Goal: Task Accomplishment & Management: Complete application form

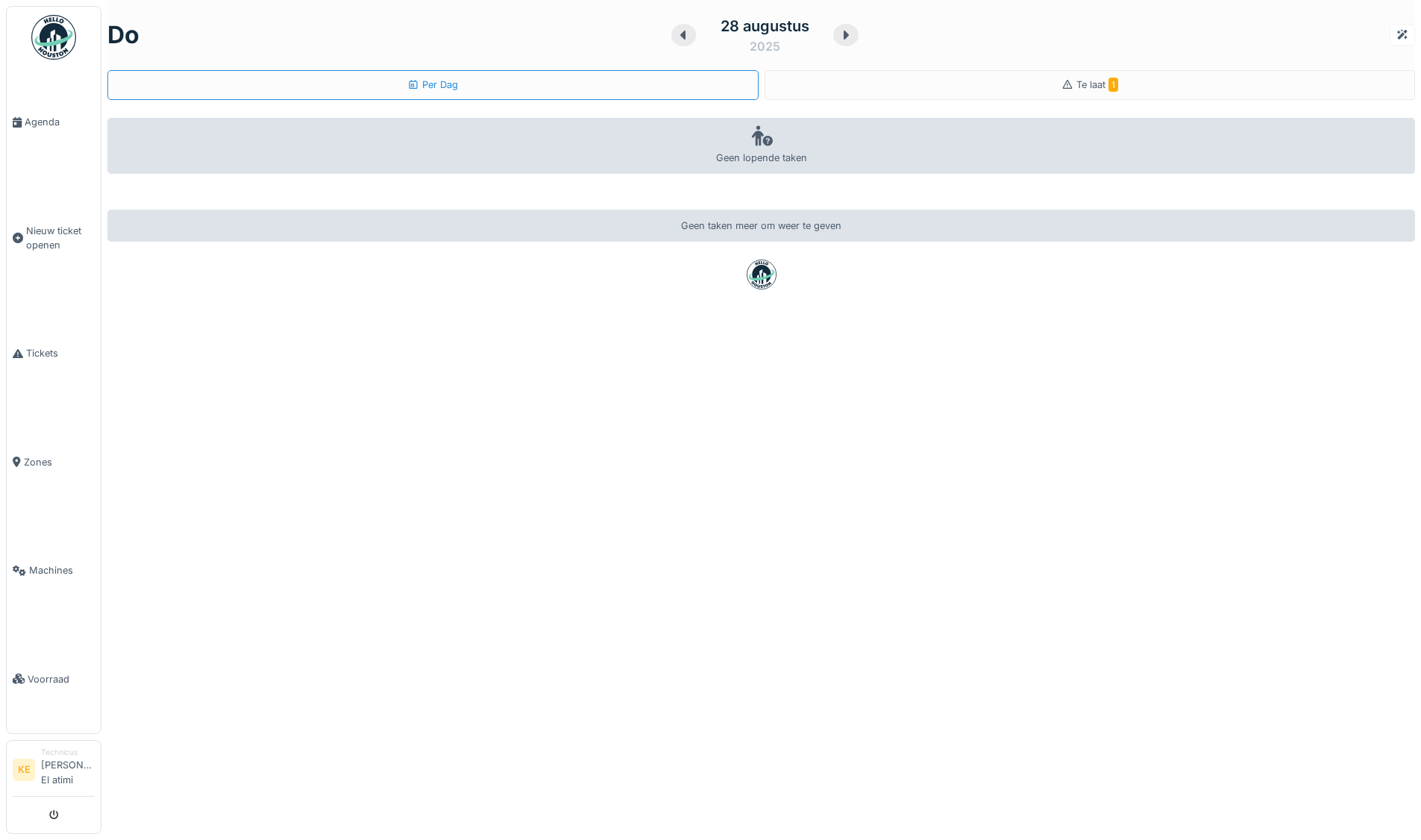
click at [54, 42] on img at bounding box center [53, 37] width 44 height 44
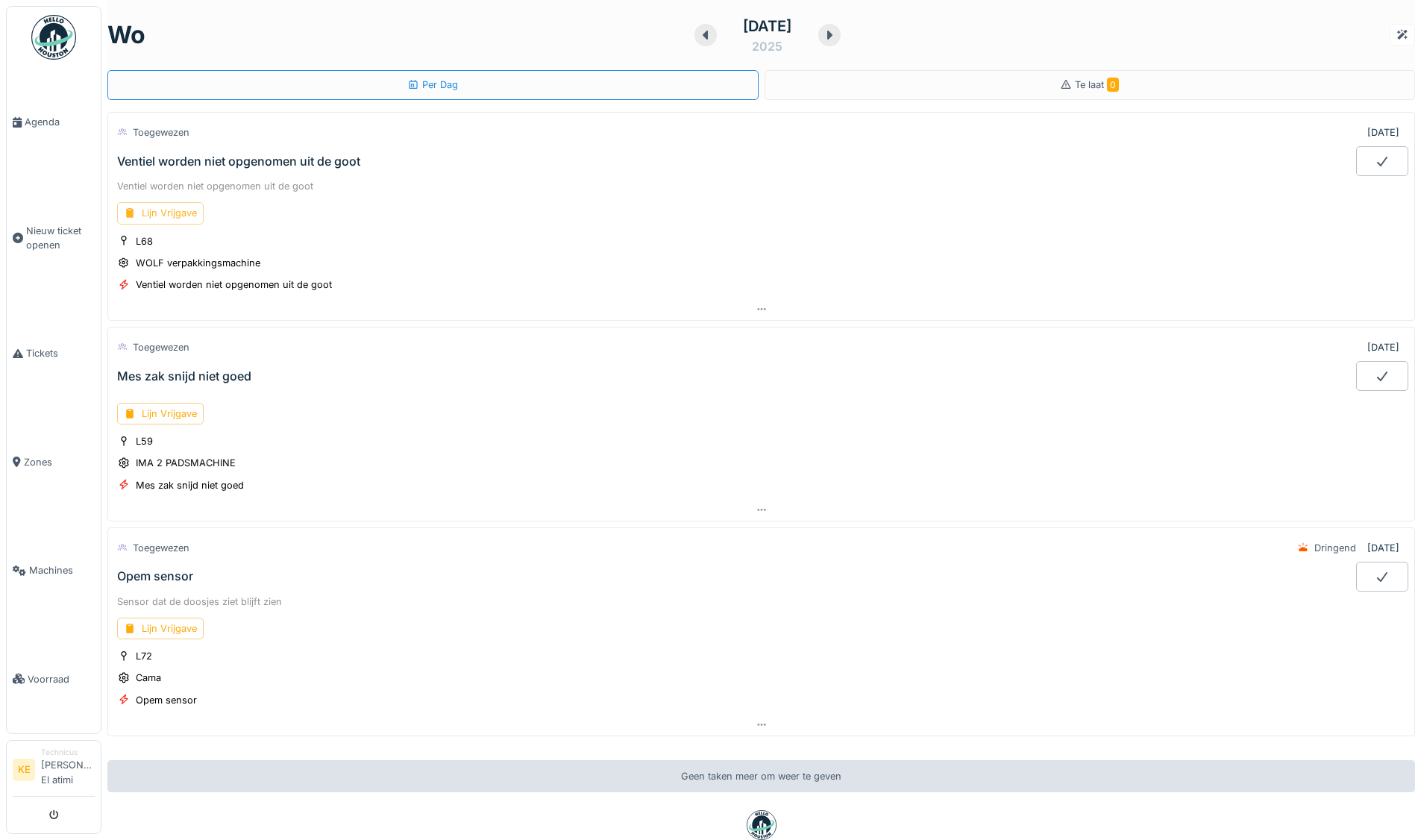
click at [176, 212] on div "Lijn Vrijgave" at bounding box center [160, 212] width 87 height 22
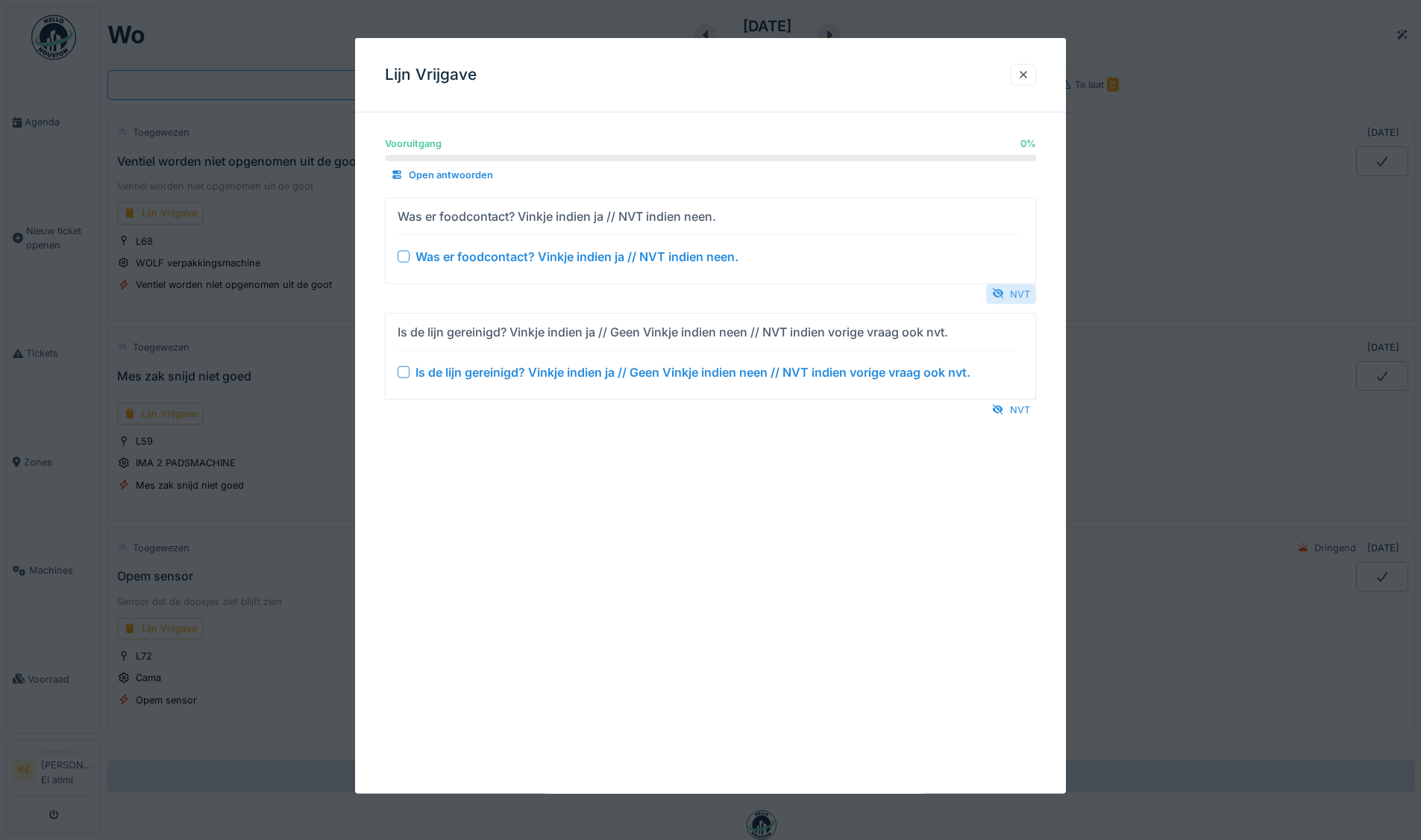
click at [1017, 294] on div "NVT" at bounding box center [1011, 293] width 50 height 20
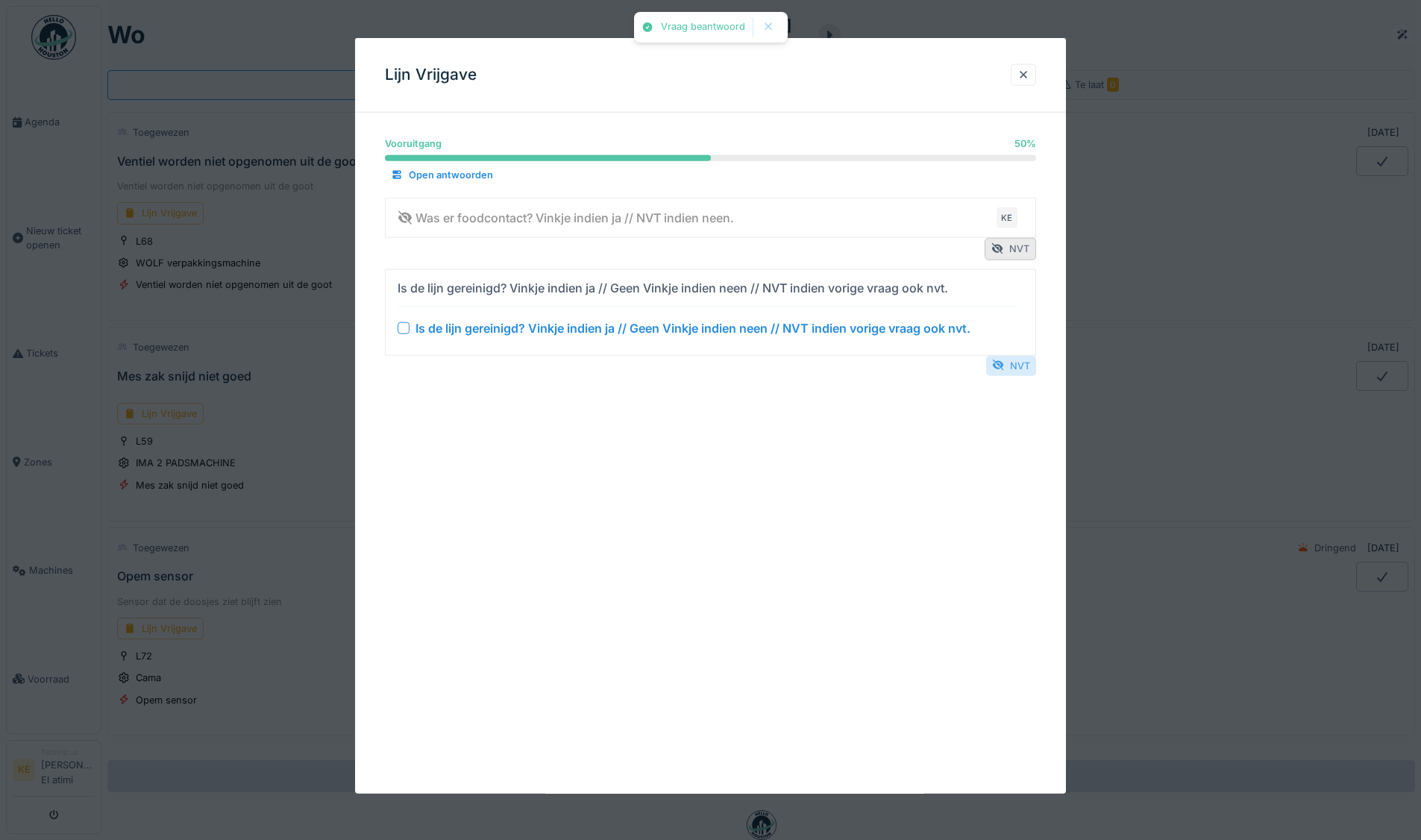
click at [1019, 364] on div "NVT" at bounding box center [1011, 365] width 50 height 20
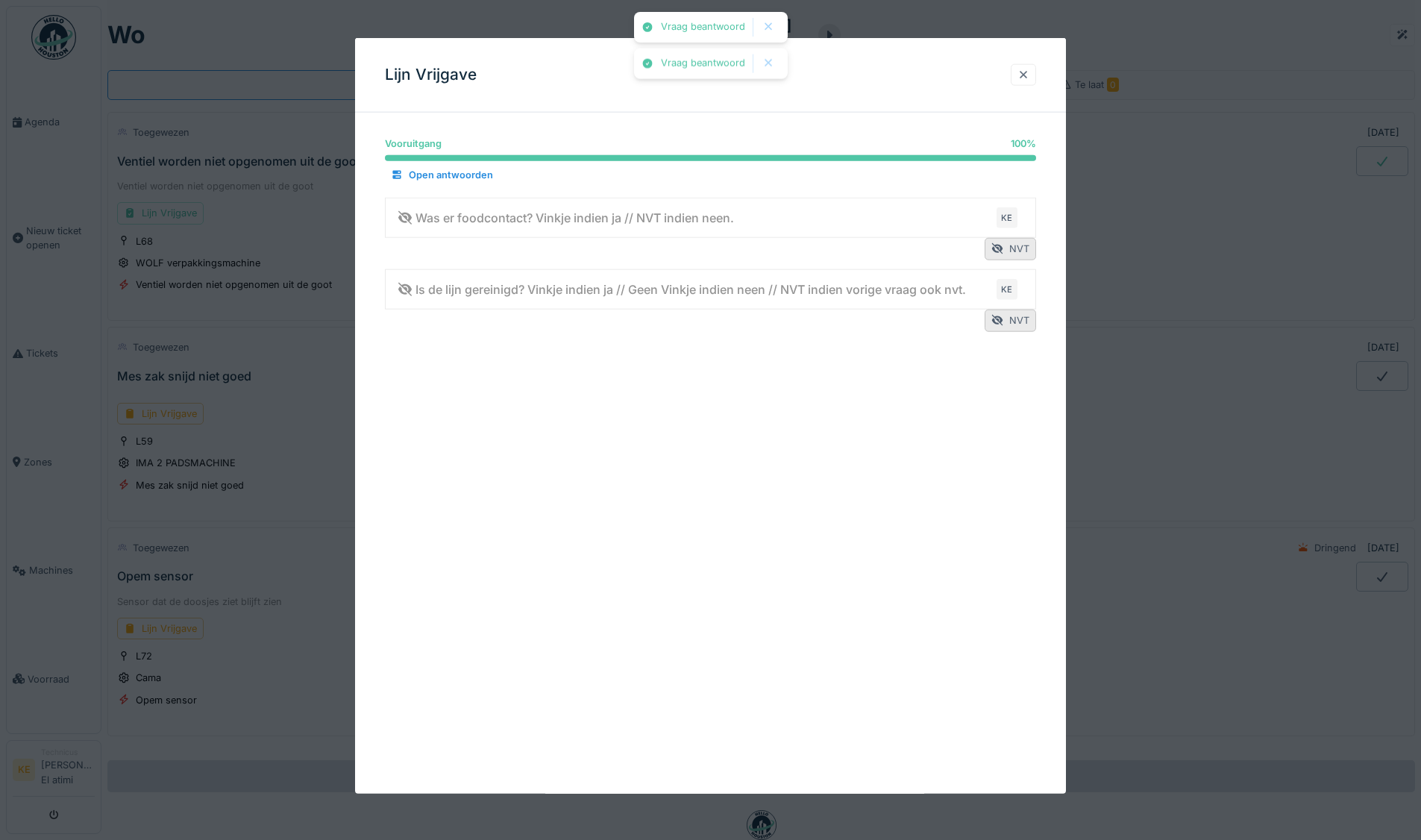
click at [1035, 71] on div at bounding box center [1023, 75] width 26 height 22
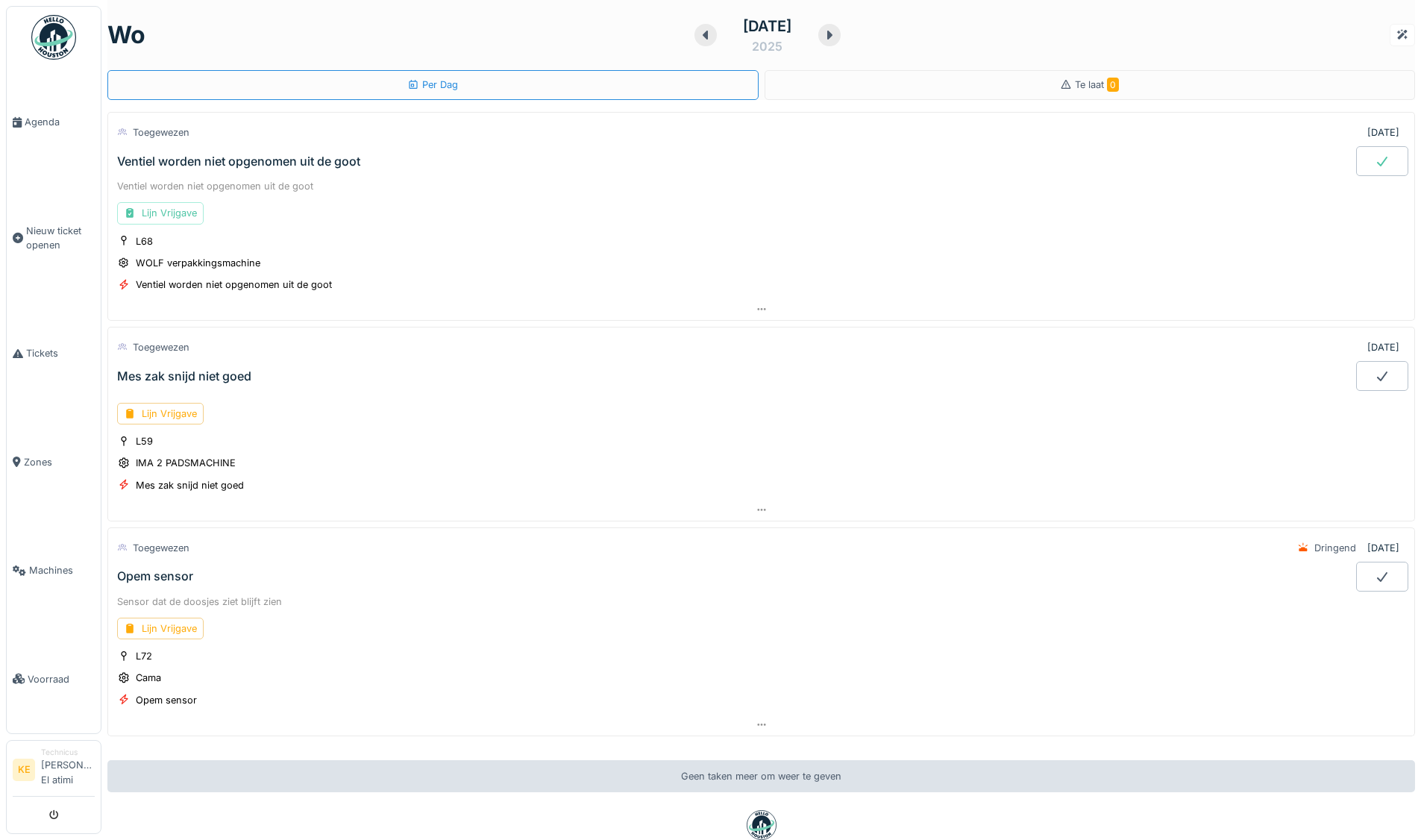
click at [1374, 157] on icon at bounding box center [1382, 161] width 15 height 12
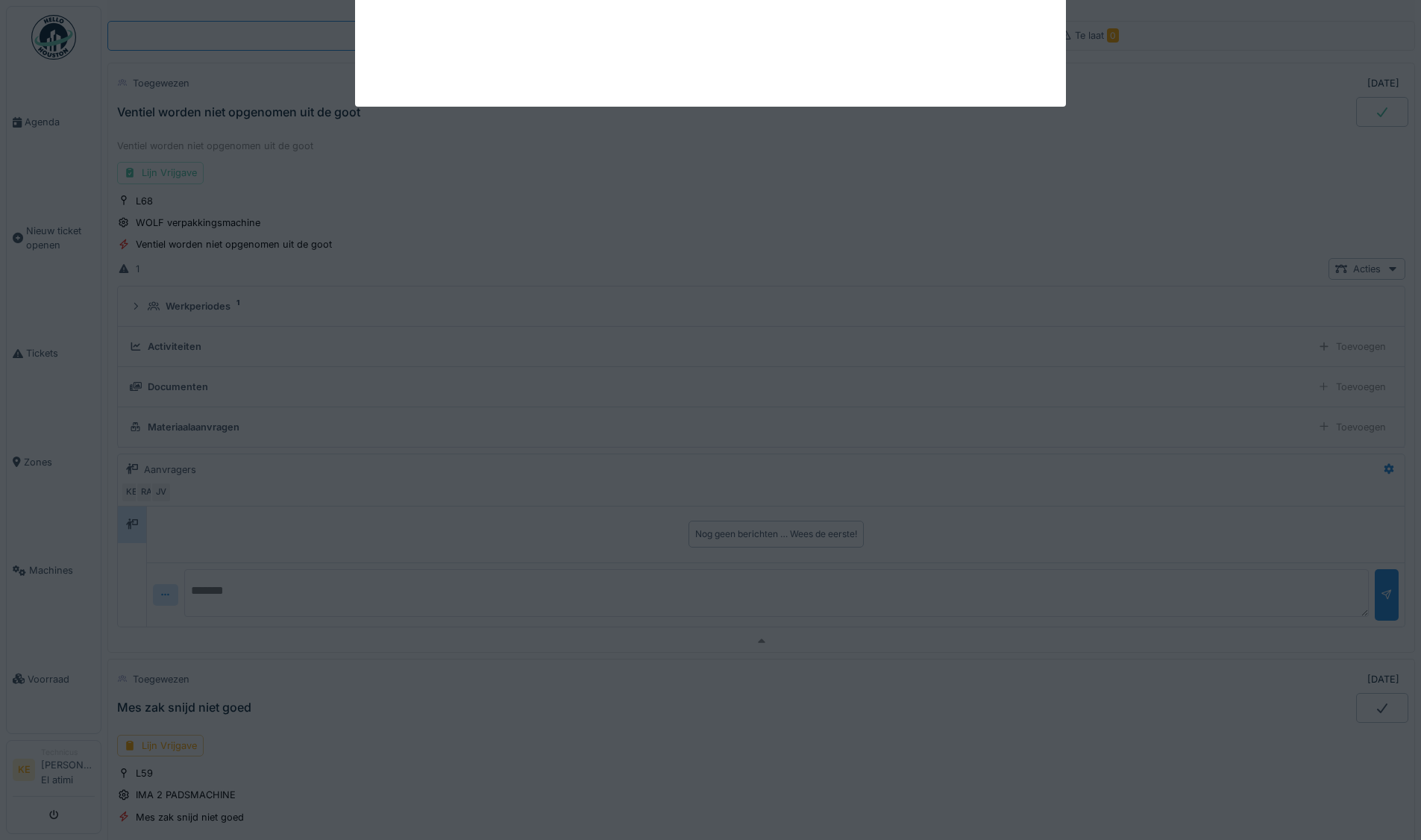
scroll to position [52, 0]
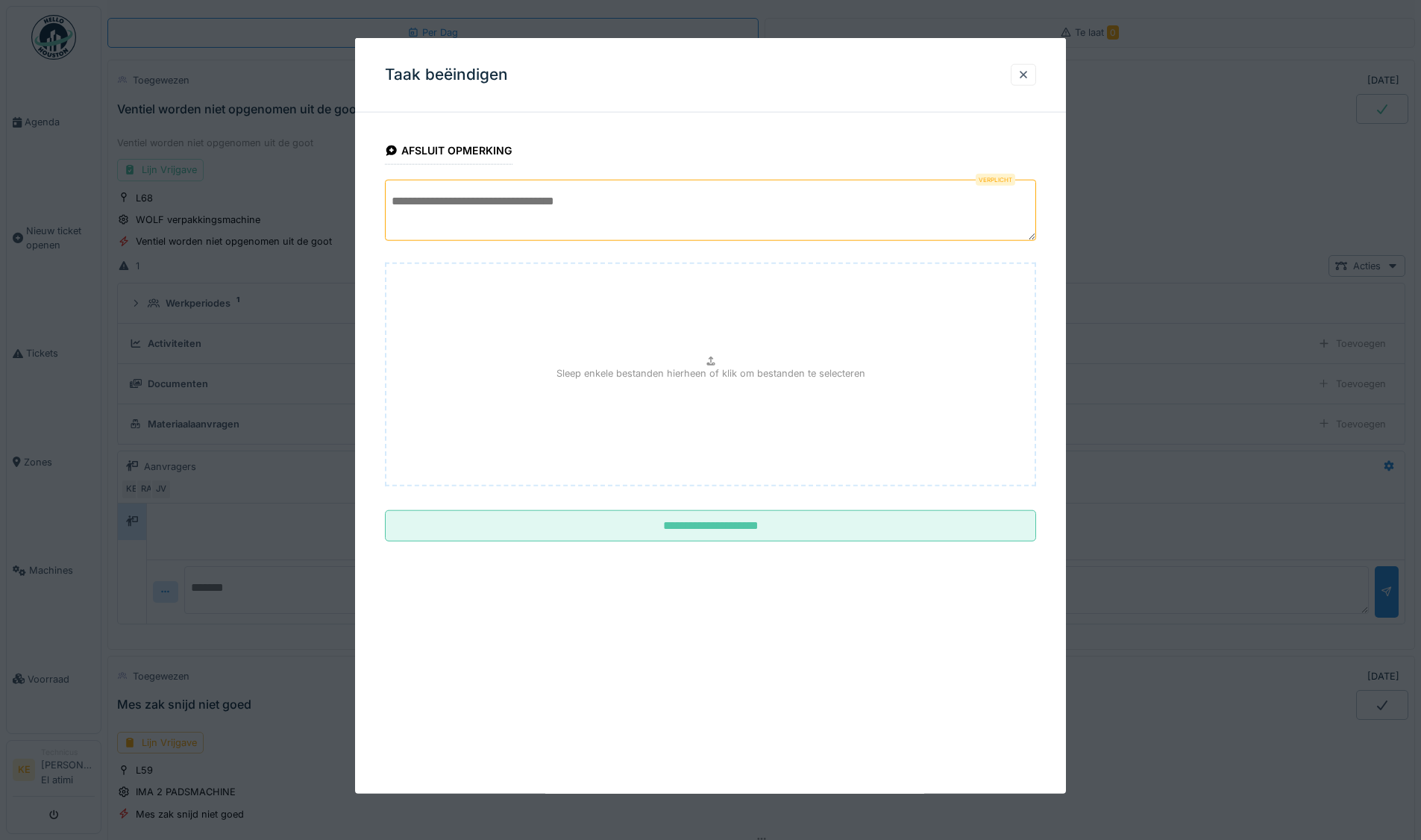
click at [655, 200] on textarea at bounding box center [710, 210] width 651 height 61
type textarea "*"
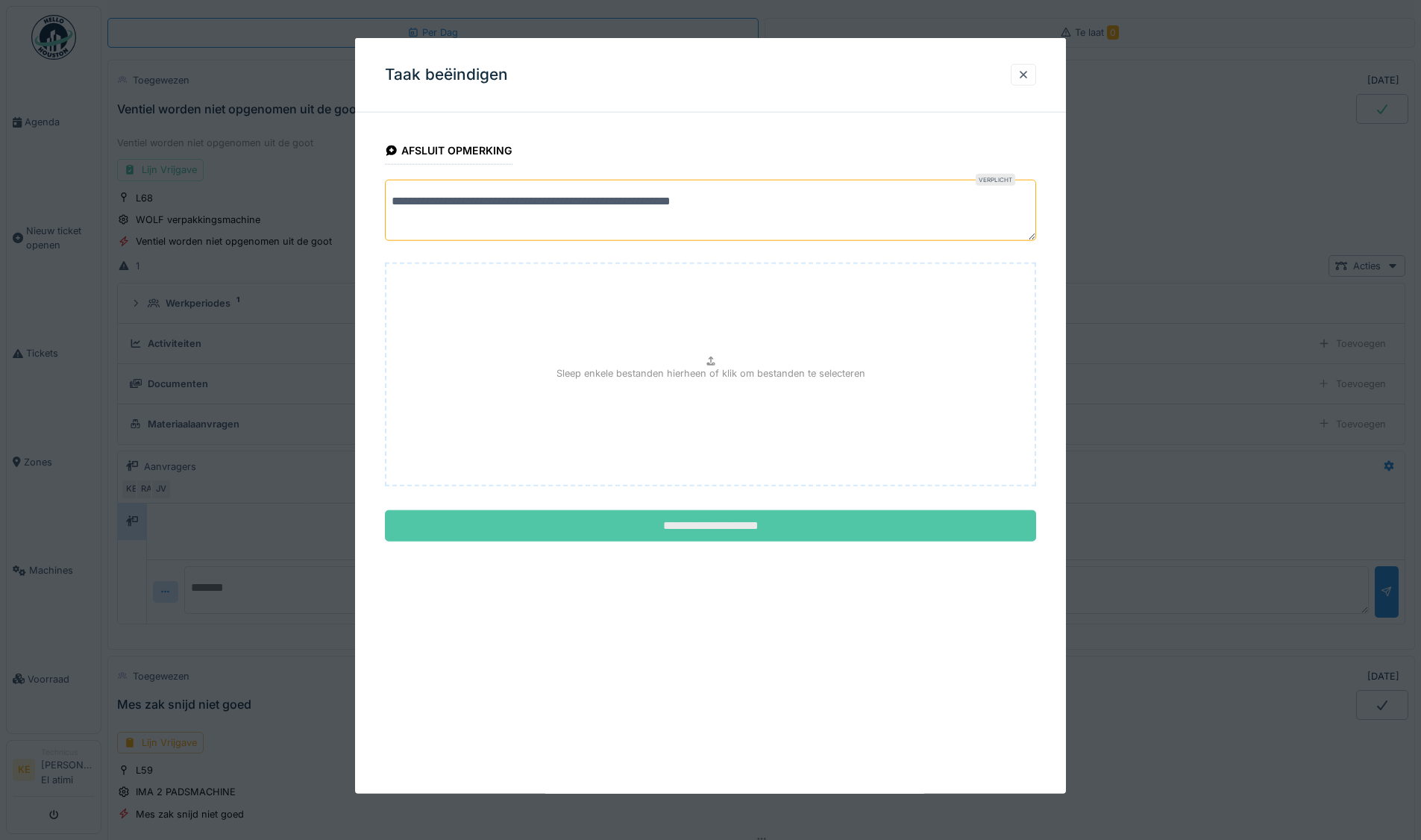
type textarea "**********"
click at [687, 530] on input "**********" at bounding box center [710, 526] width 651 height 32
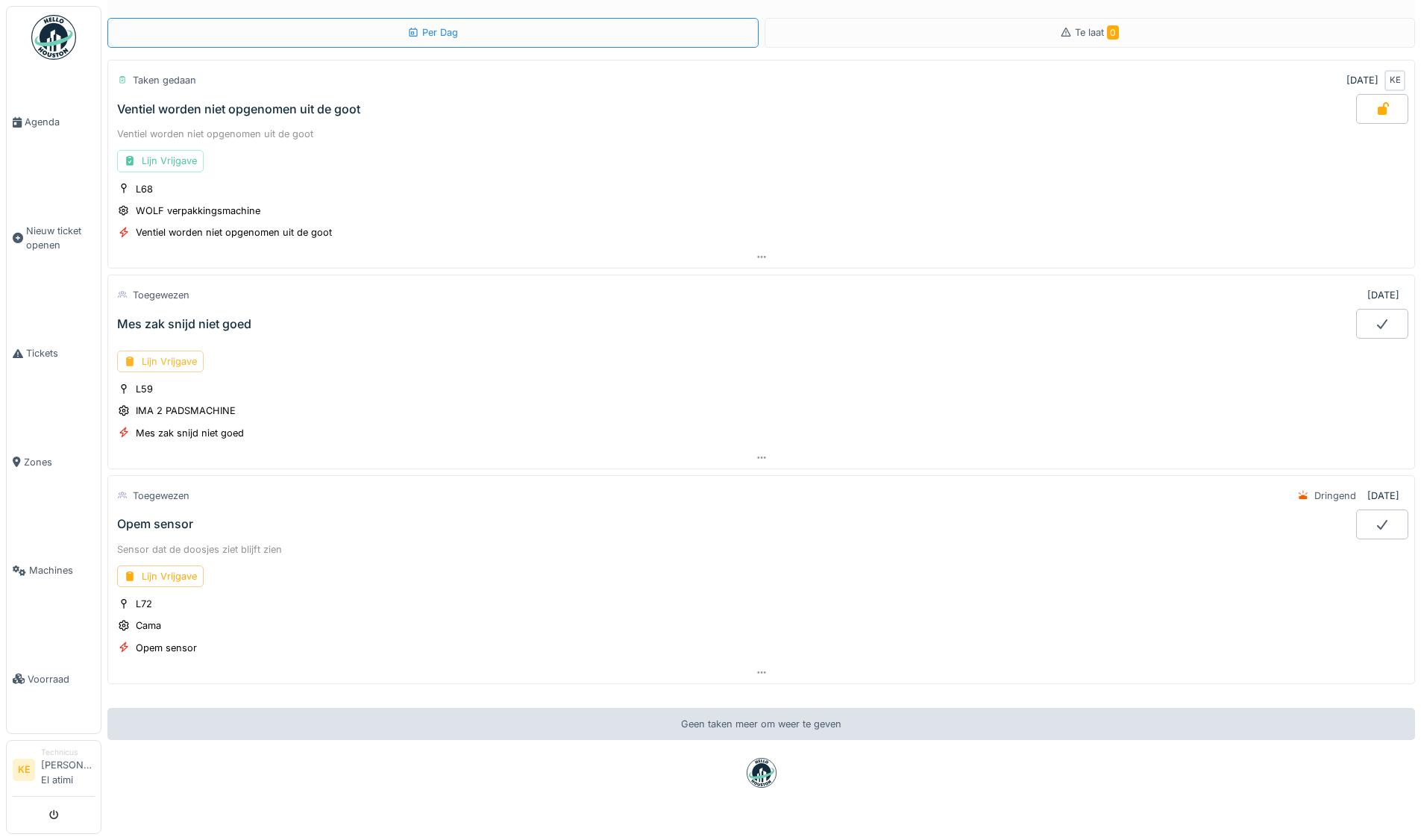
click at [162, 355] on div "Lijn Vrijgave" at bounding box center [160, 361] width 87 height 22
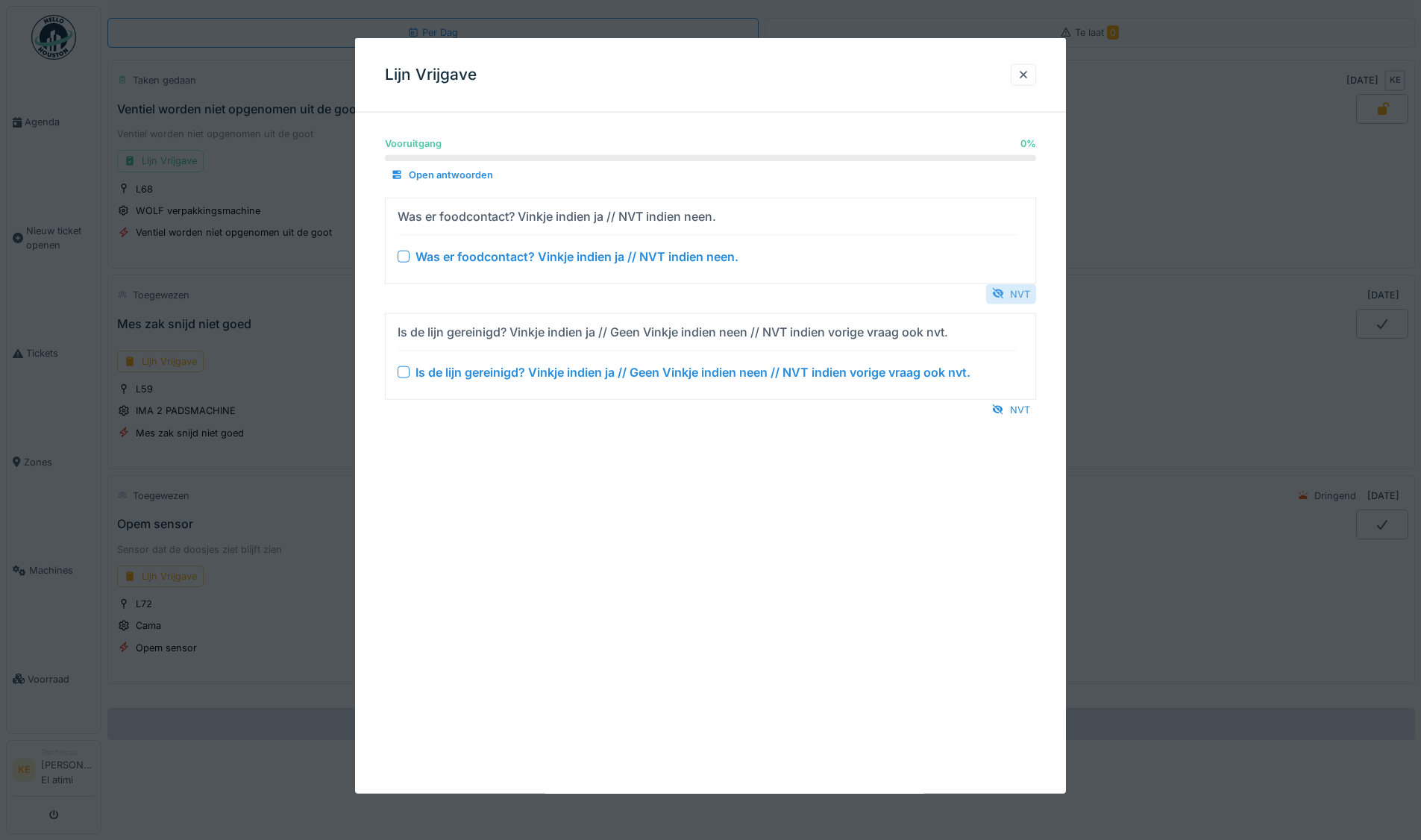
click at [1020, 289] on div "NVT" at bounding box center [1011, 293] width 50 height 20
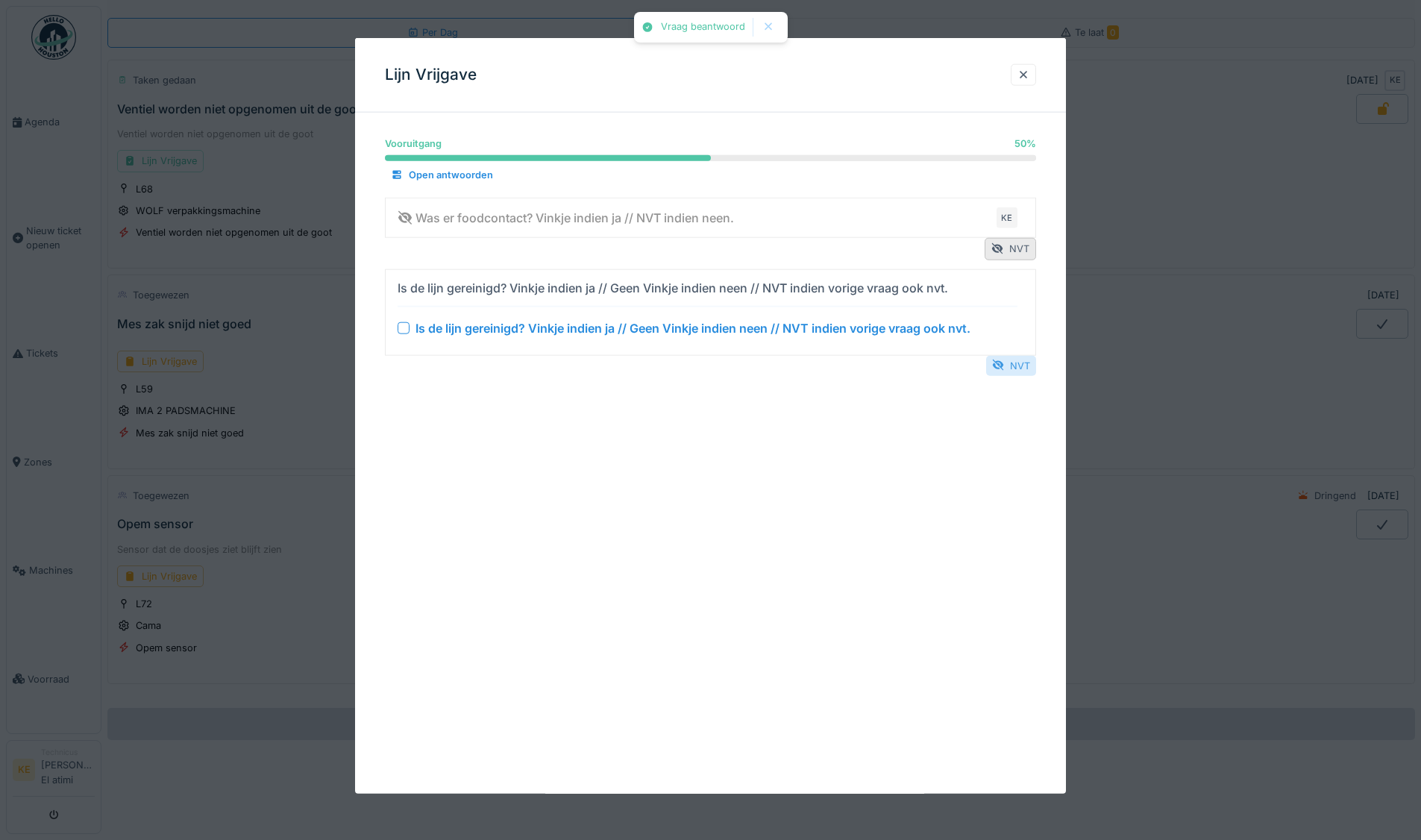
click at [1020, 358] on div "NVT" at bounding box center [1011, 365] width 50 height 20
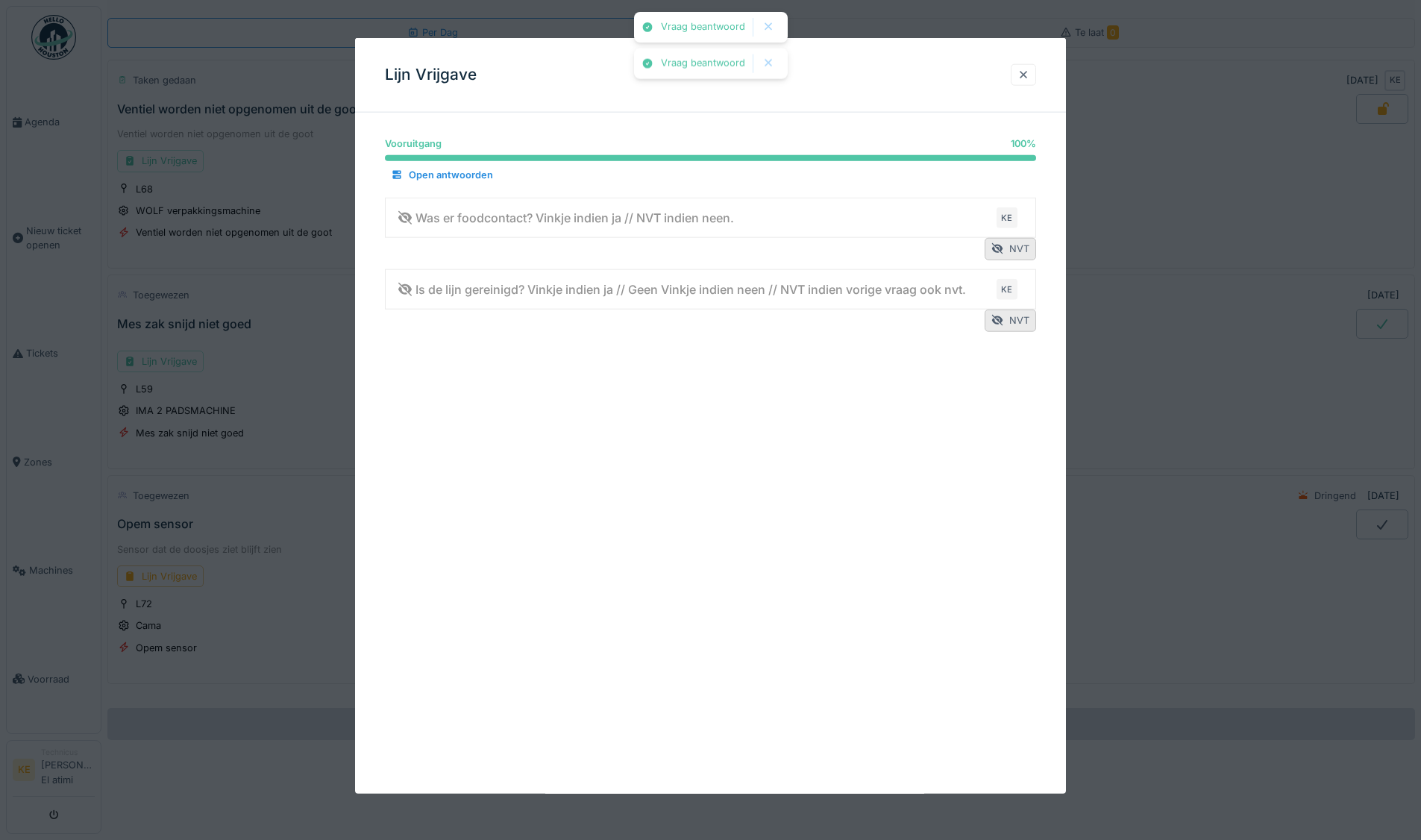
click at [1029, 71] on div at bounding box center [1023, 75] width 12 height 14
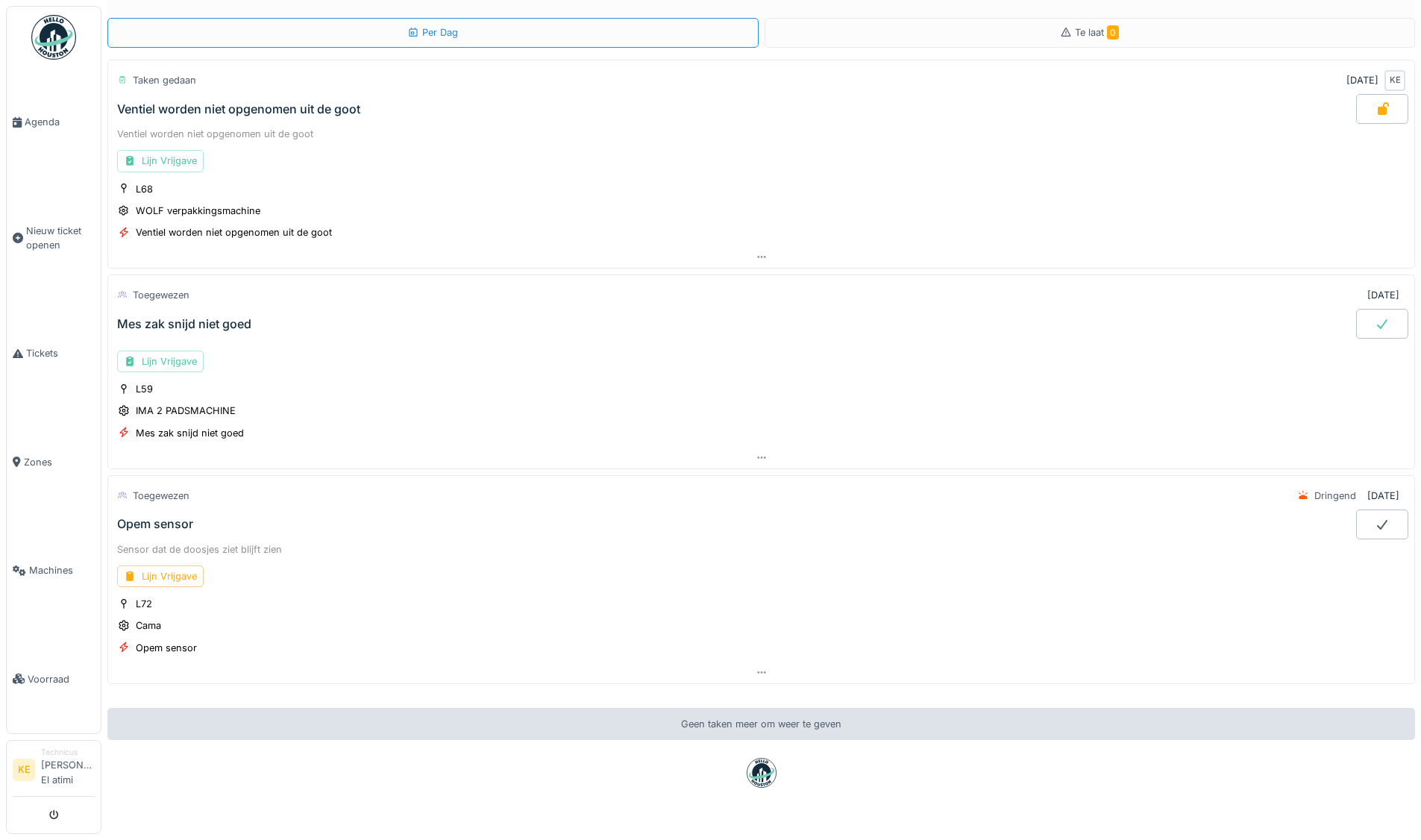
click at [1356, 327] on div at bounding box center [1382, 324] width 52 height 30
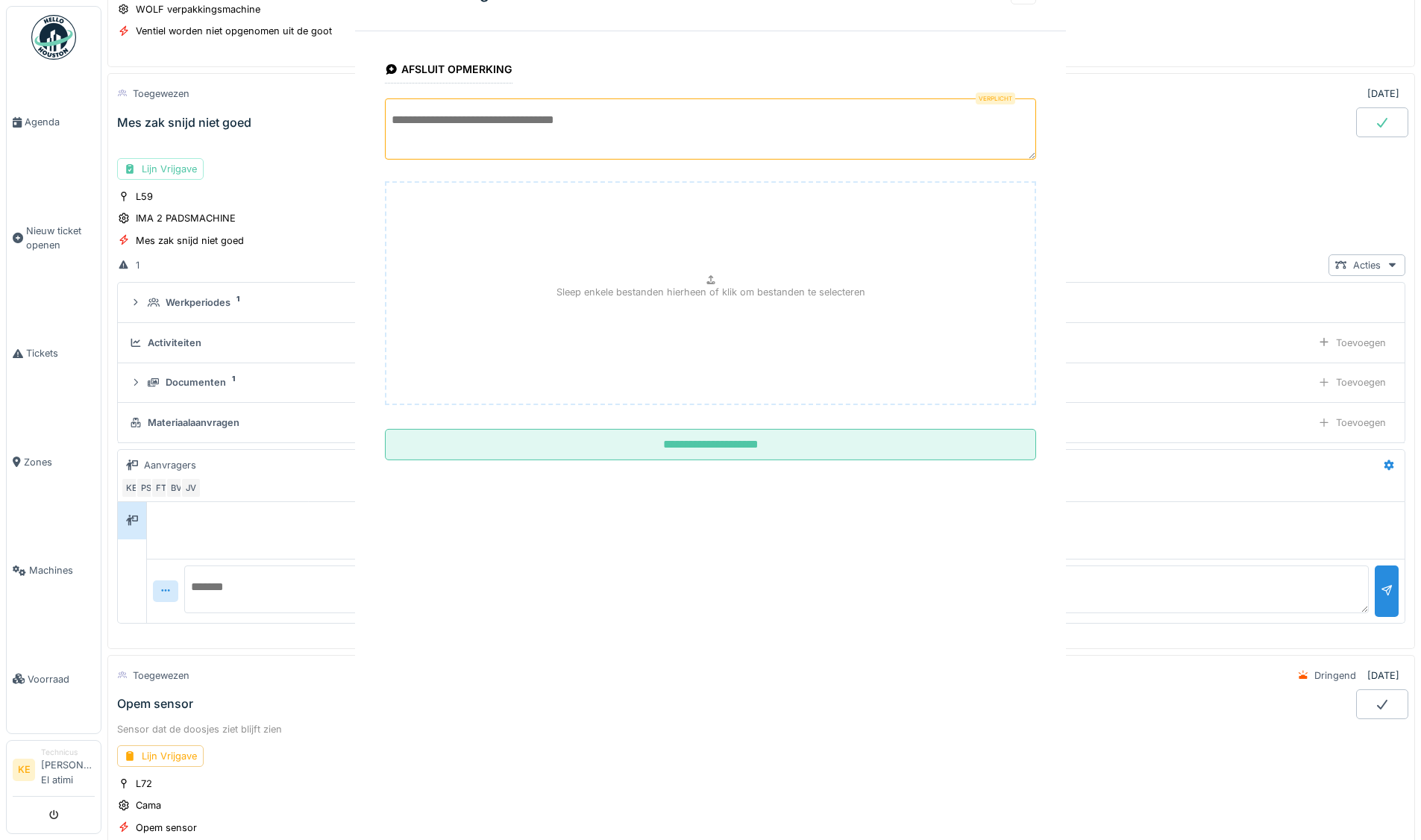
scroll to position [267, 0]
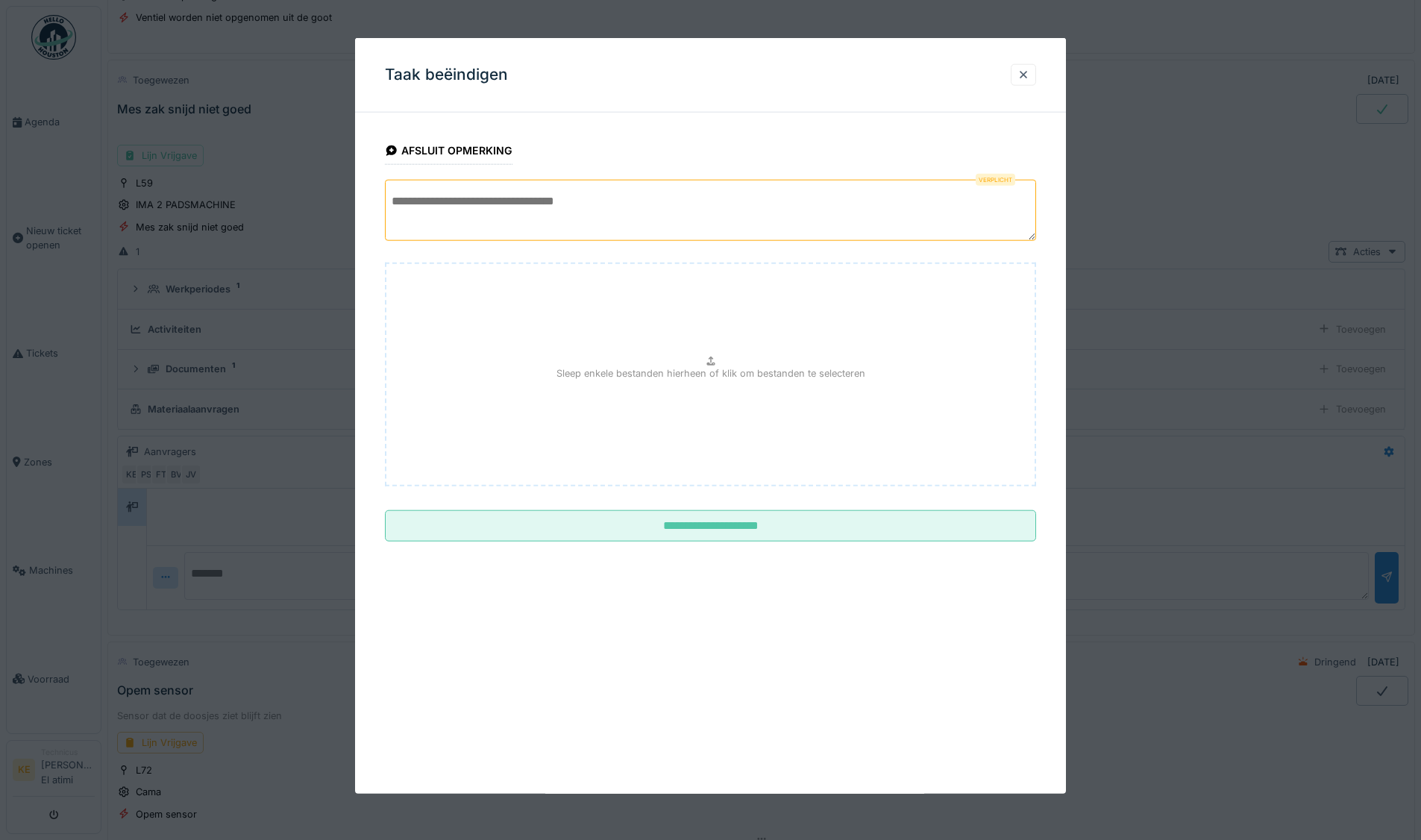
click at [588, 210] on textarea at bounding box center [710, 210] width 651 height 61
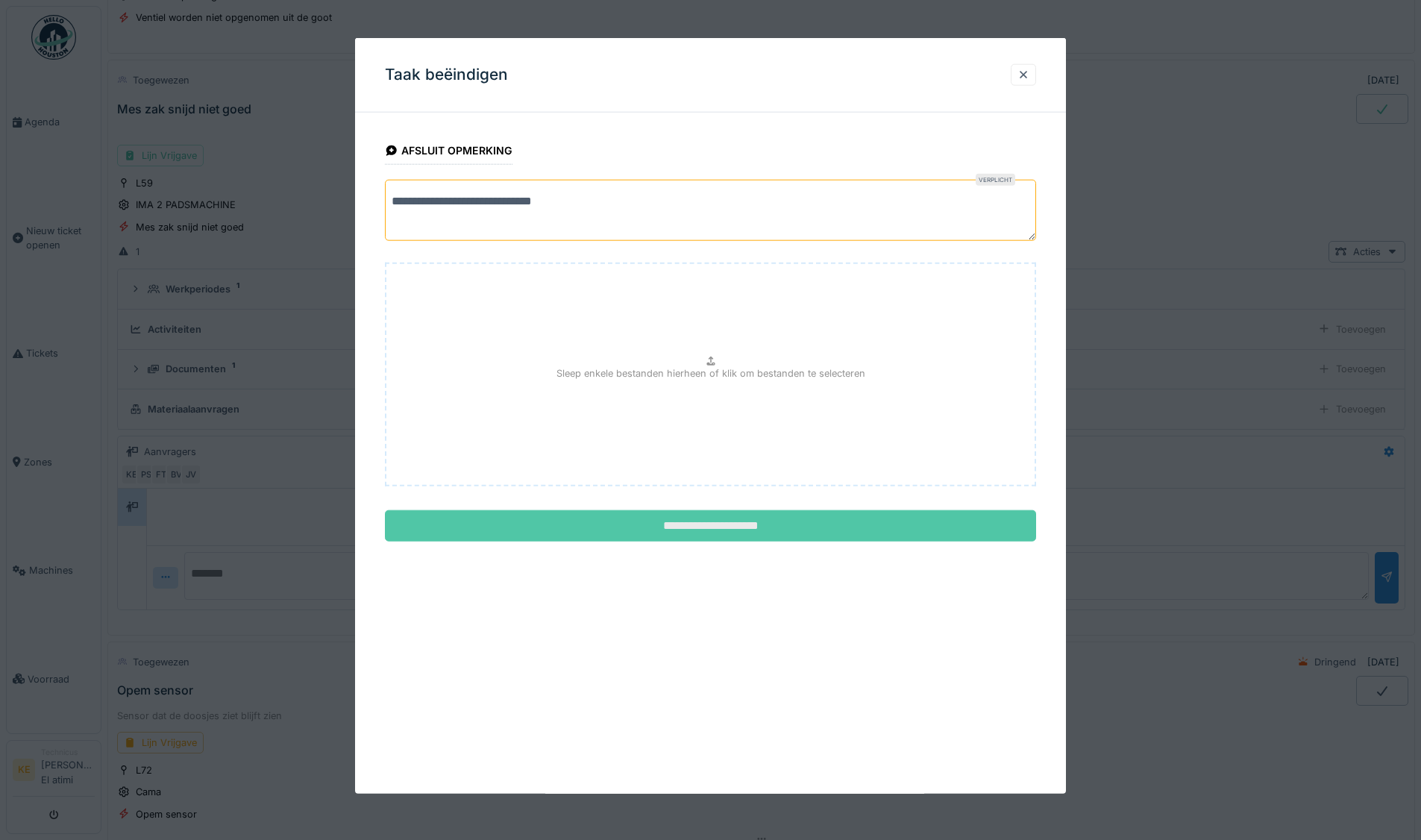
type textarea "**********"
click at [616, 521] on input "**********" at bounding box center [710, 526] width 651 height 32
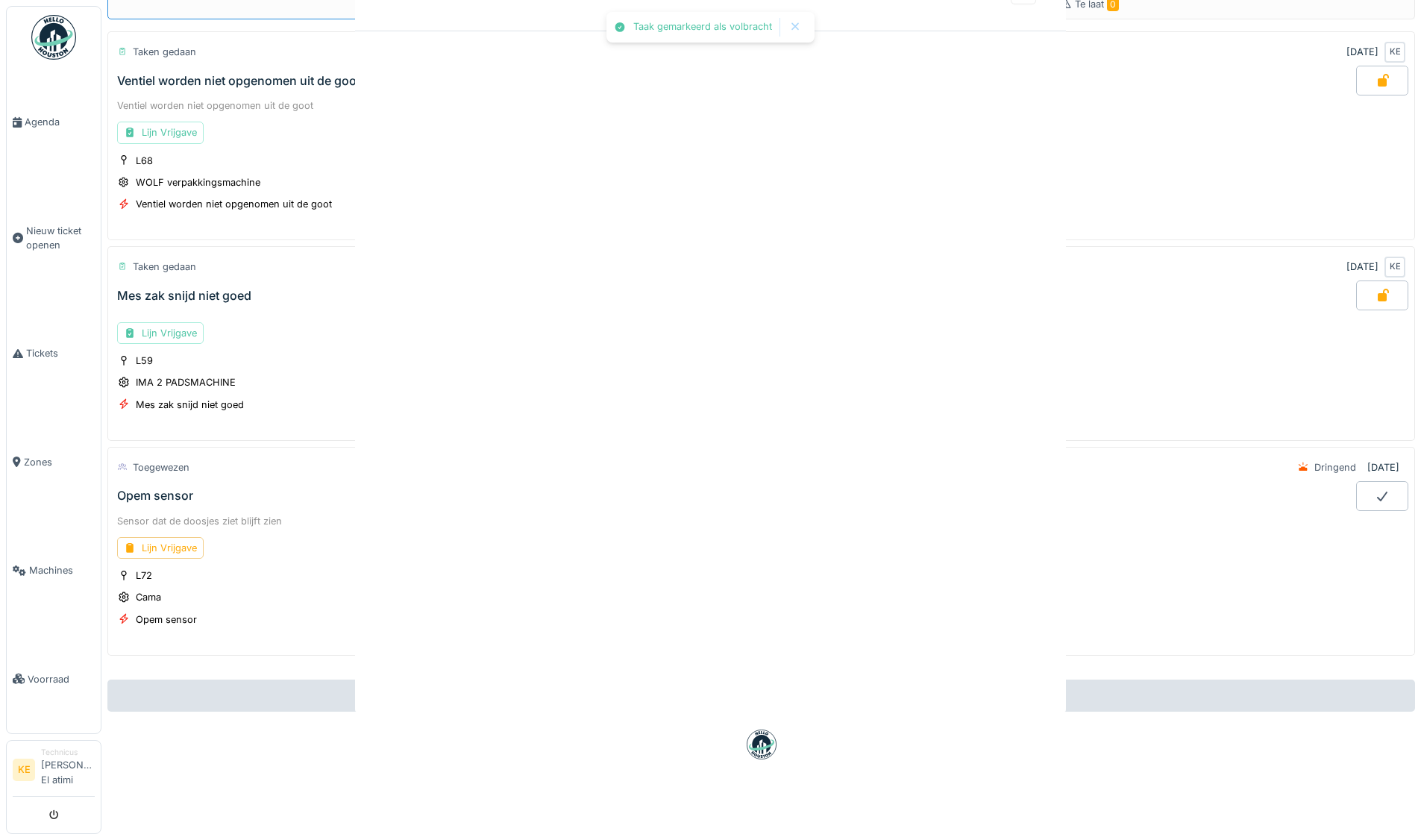
scroll to position [92, 0]
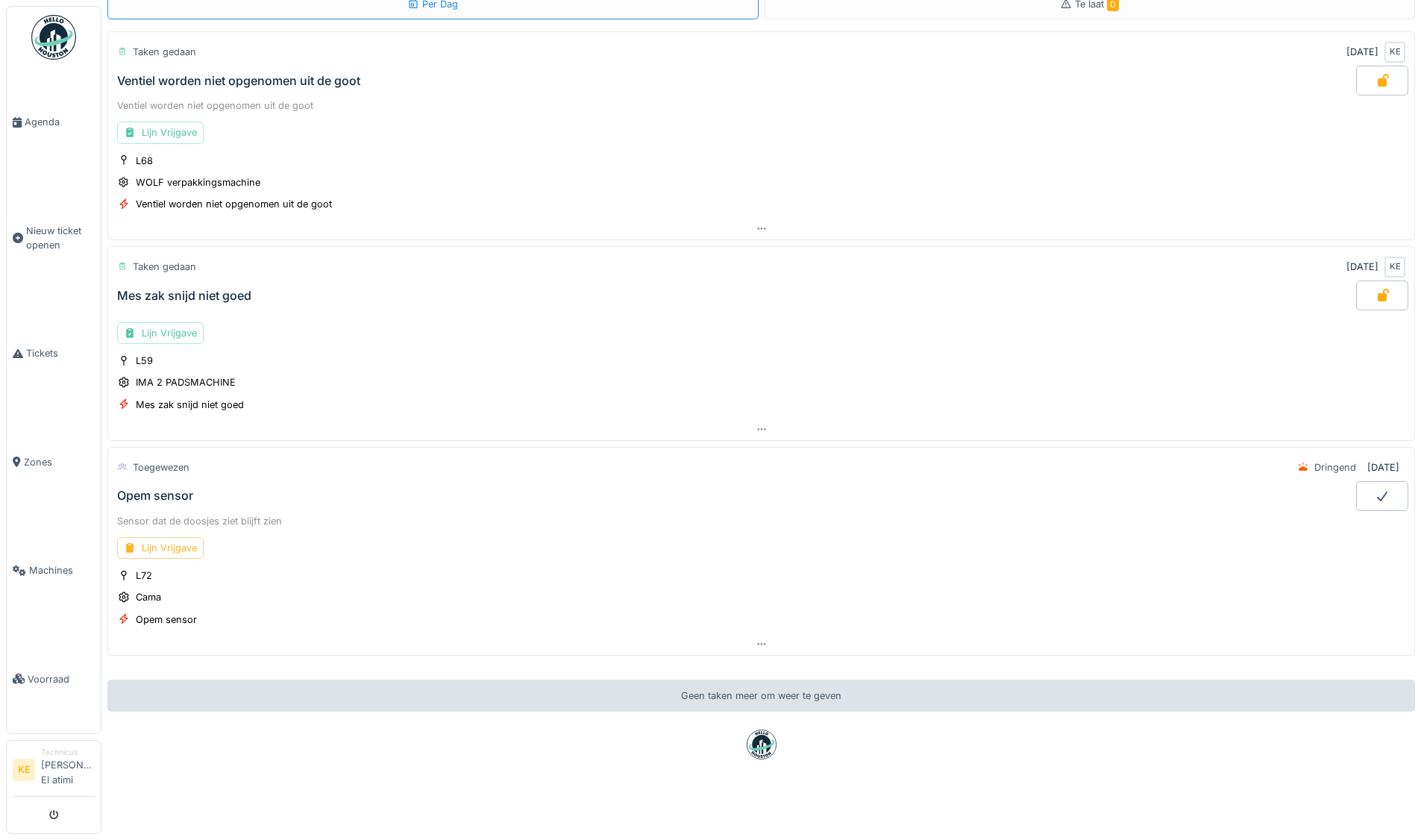
click at [175, 537] on div "Lijn Vrijgave" at bounding box center [160, 548] width 87 height 22
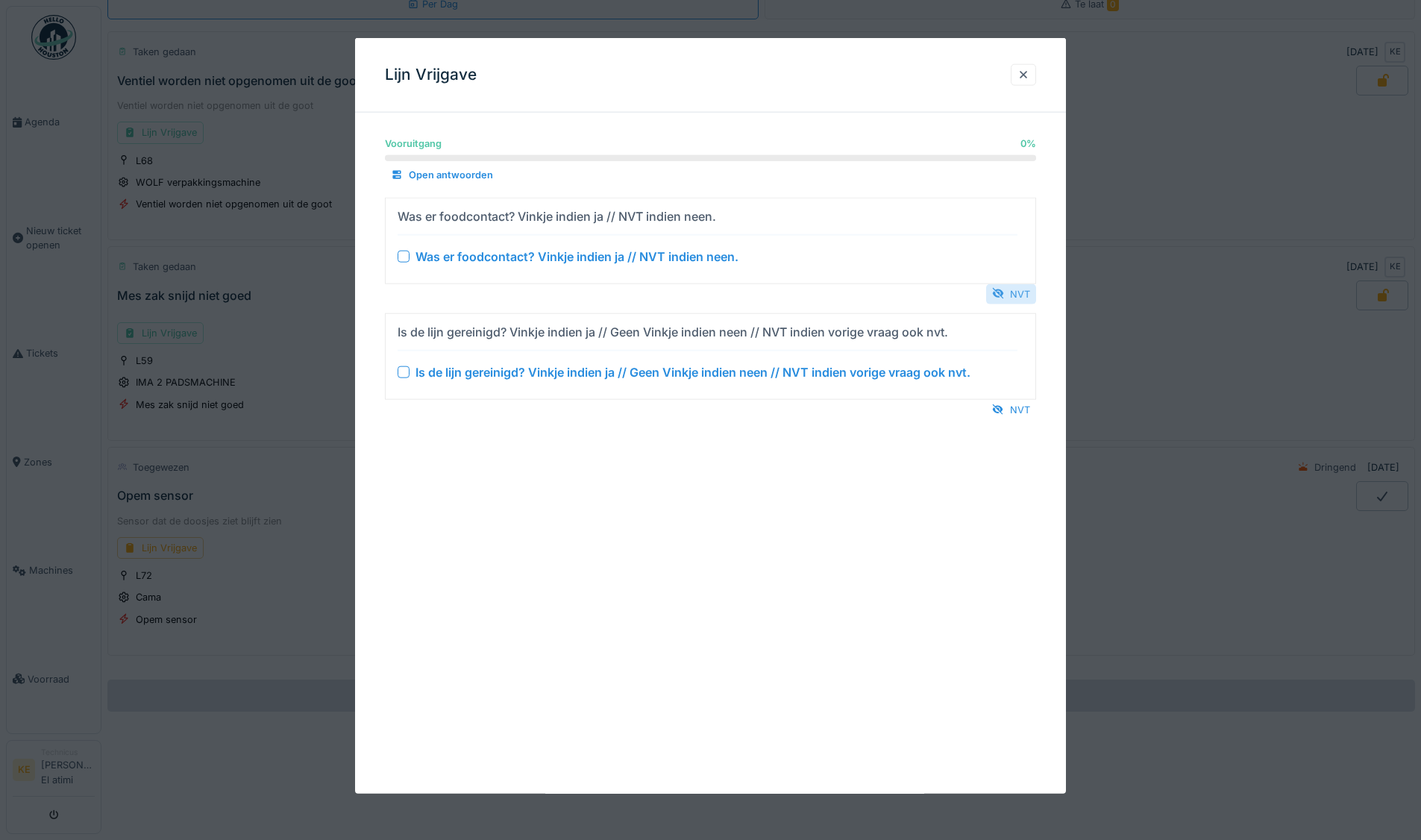
click at [1023, 293] on div "NVT" at bounding box center [1011, 293] width 50 height 20
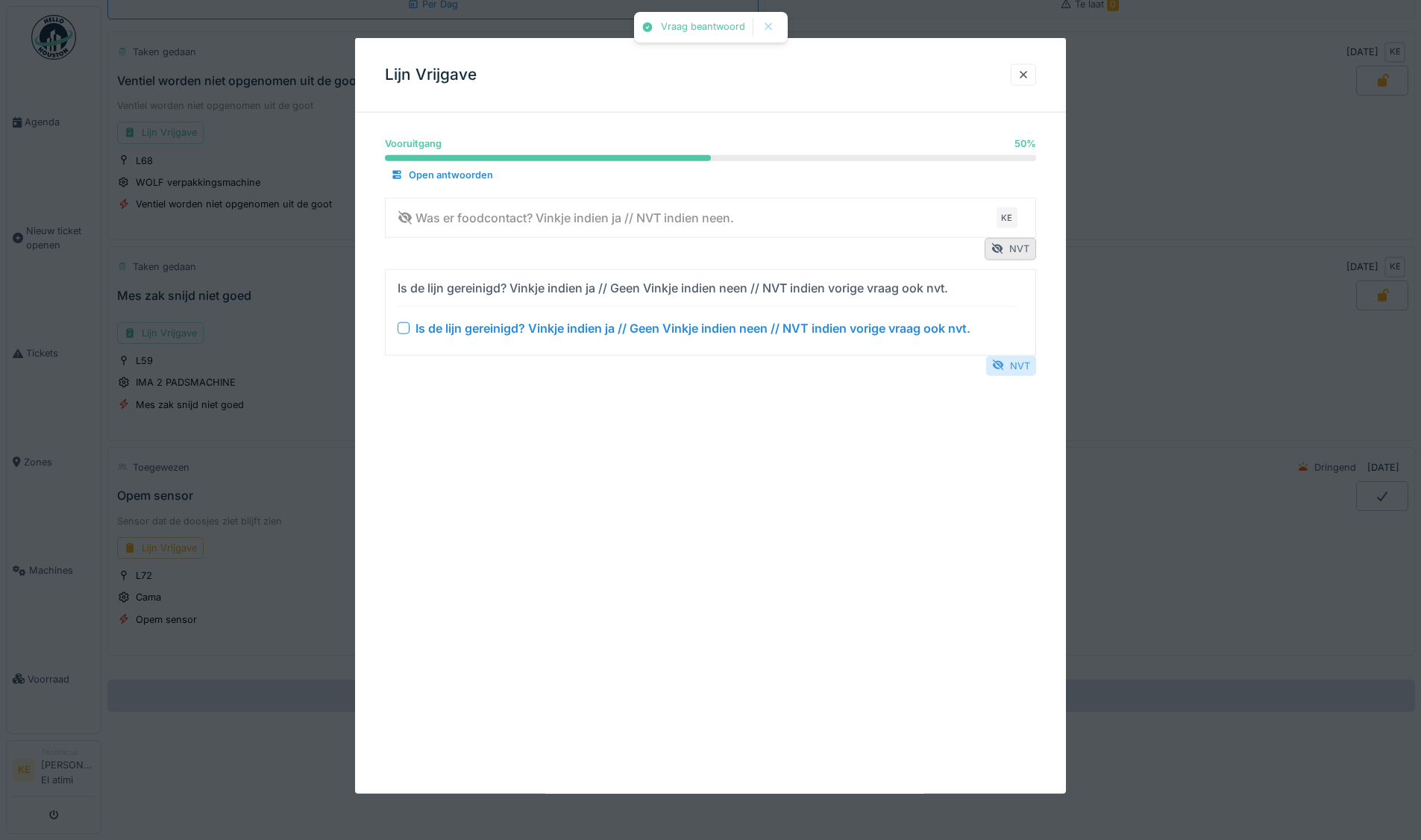
click at [1022, 359] on div "NVT" at bounding box center [1011, 365] width 50 height 20
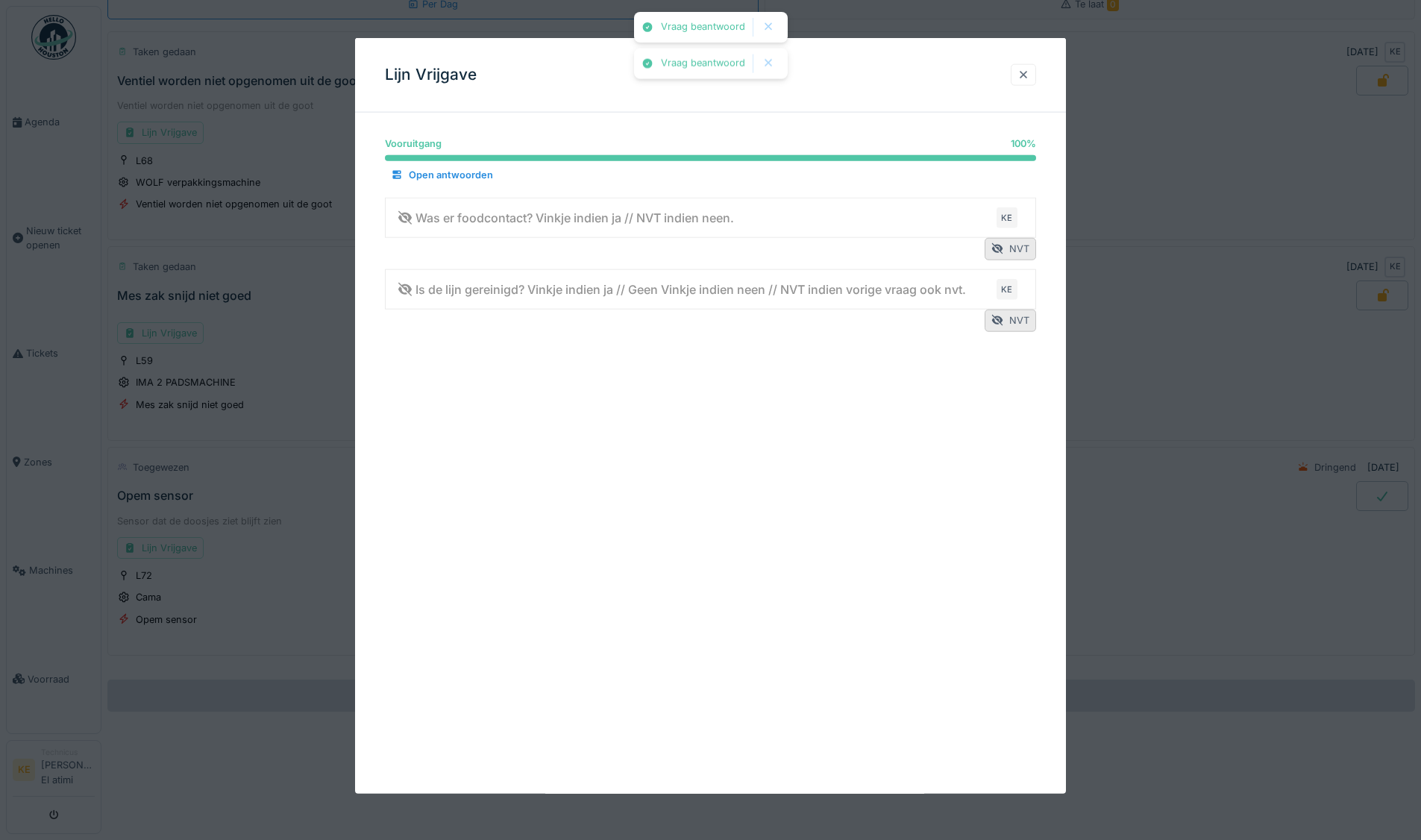
click at [1026, 75] on div at bounding box center [1023, 75] width 12 height 14
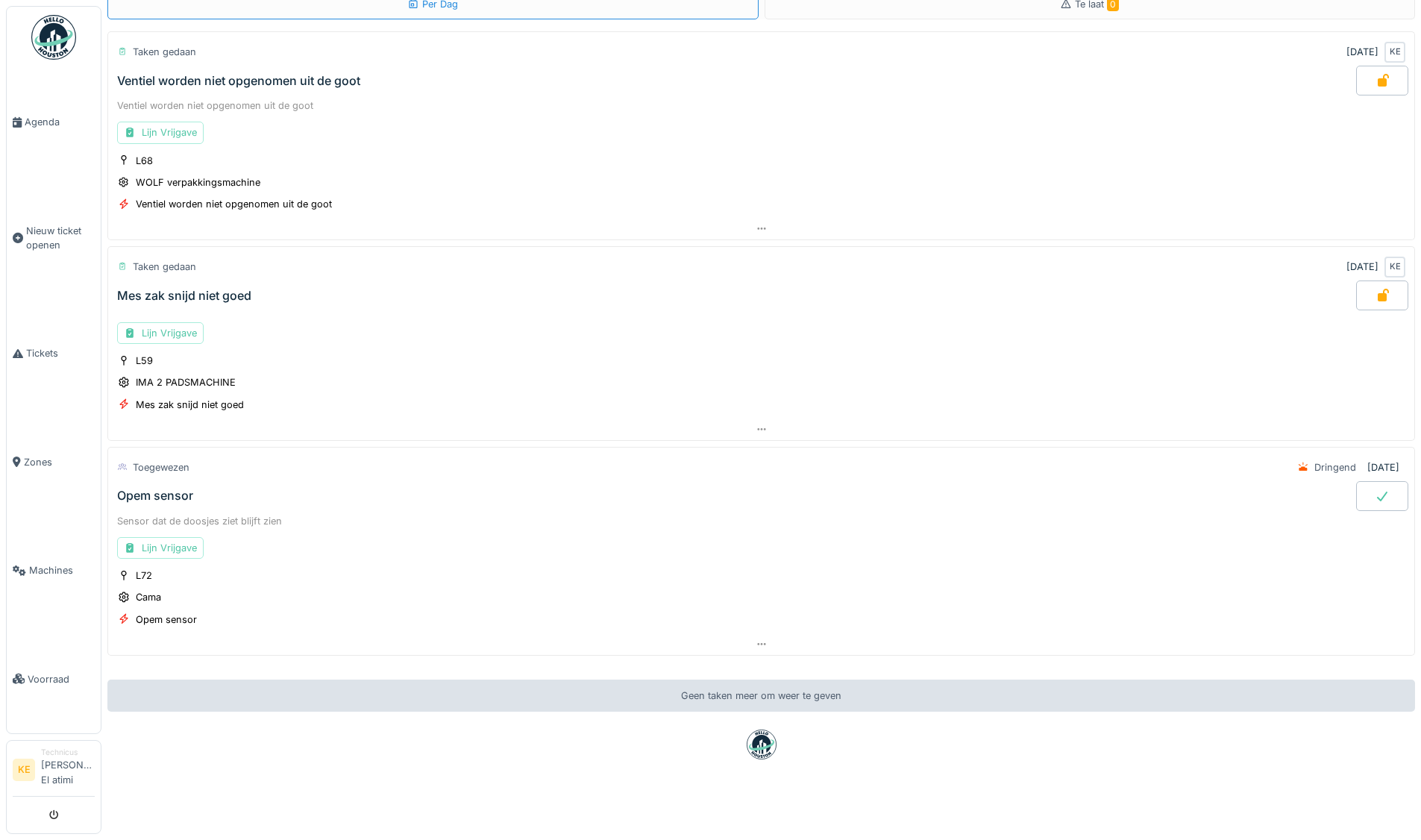
click at [1359, 481] on div at bounding box center [1382, 496] width 52 height 30
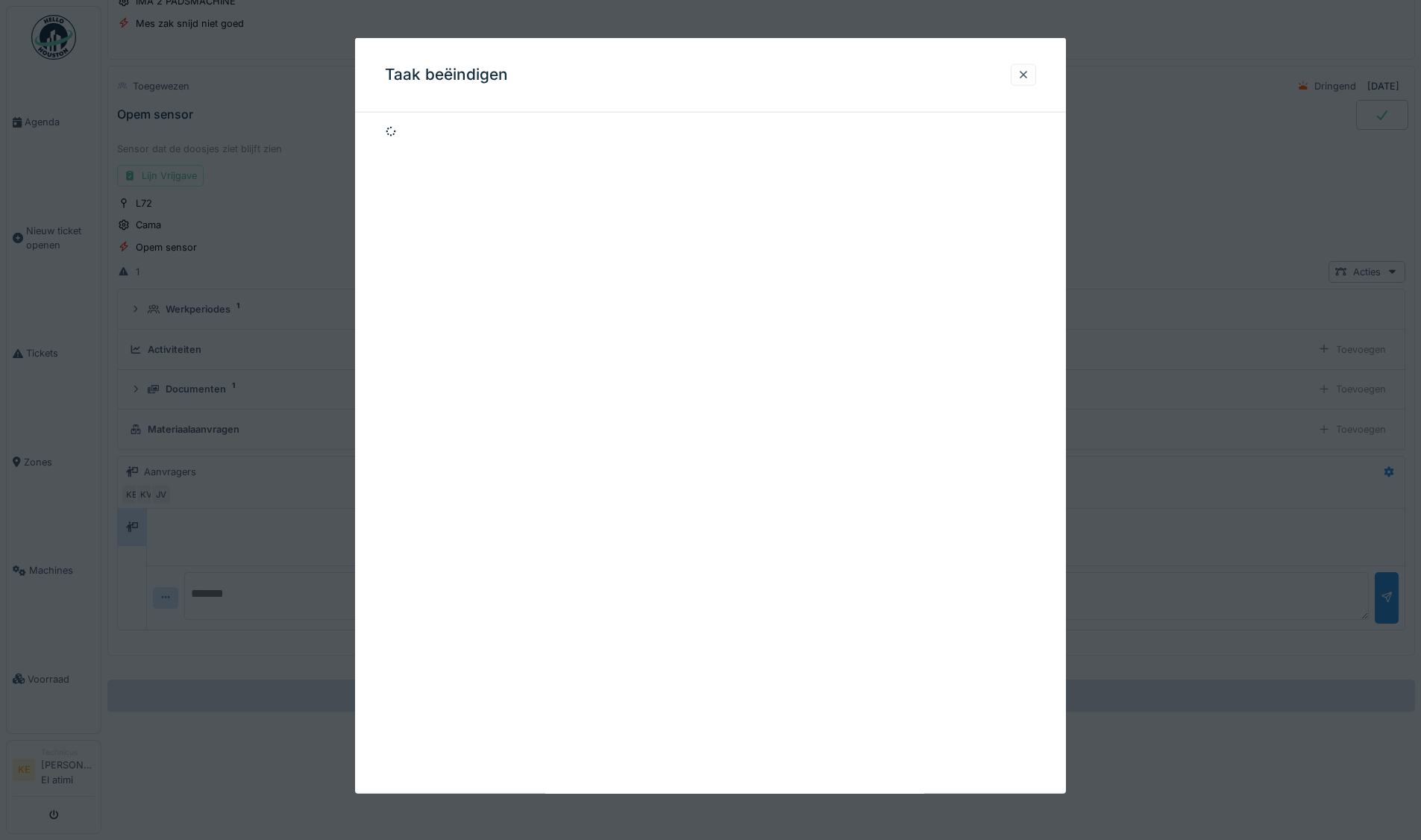
scroll to position [464, 0]
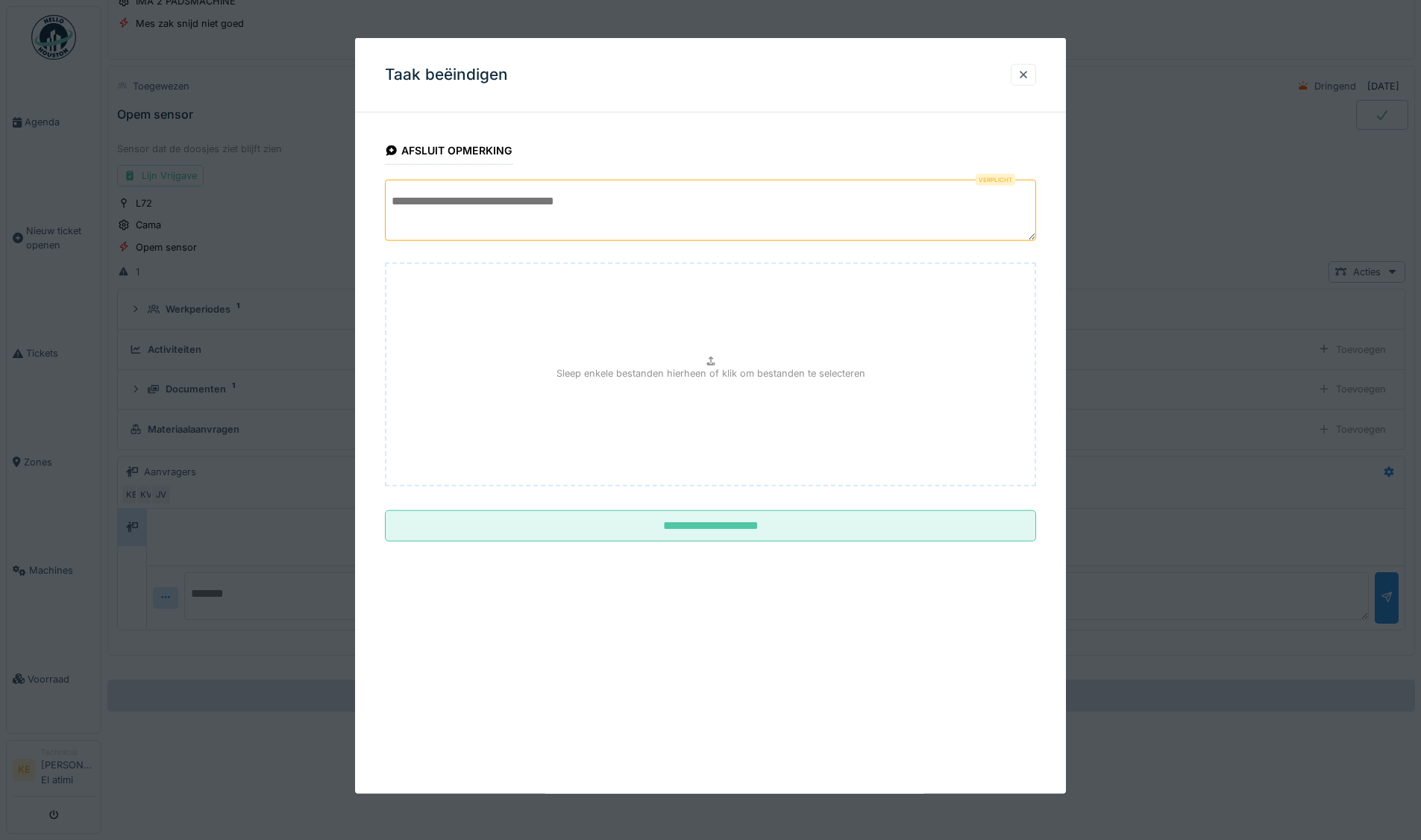
click at [464, 207] on textarea at bounding box center [710, 210] width 651 height 61
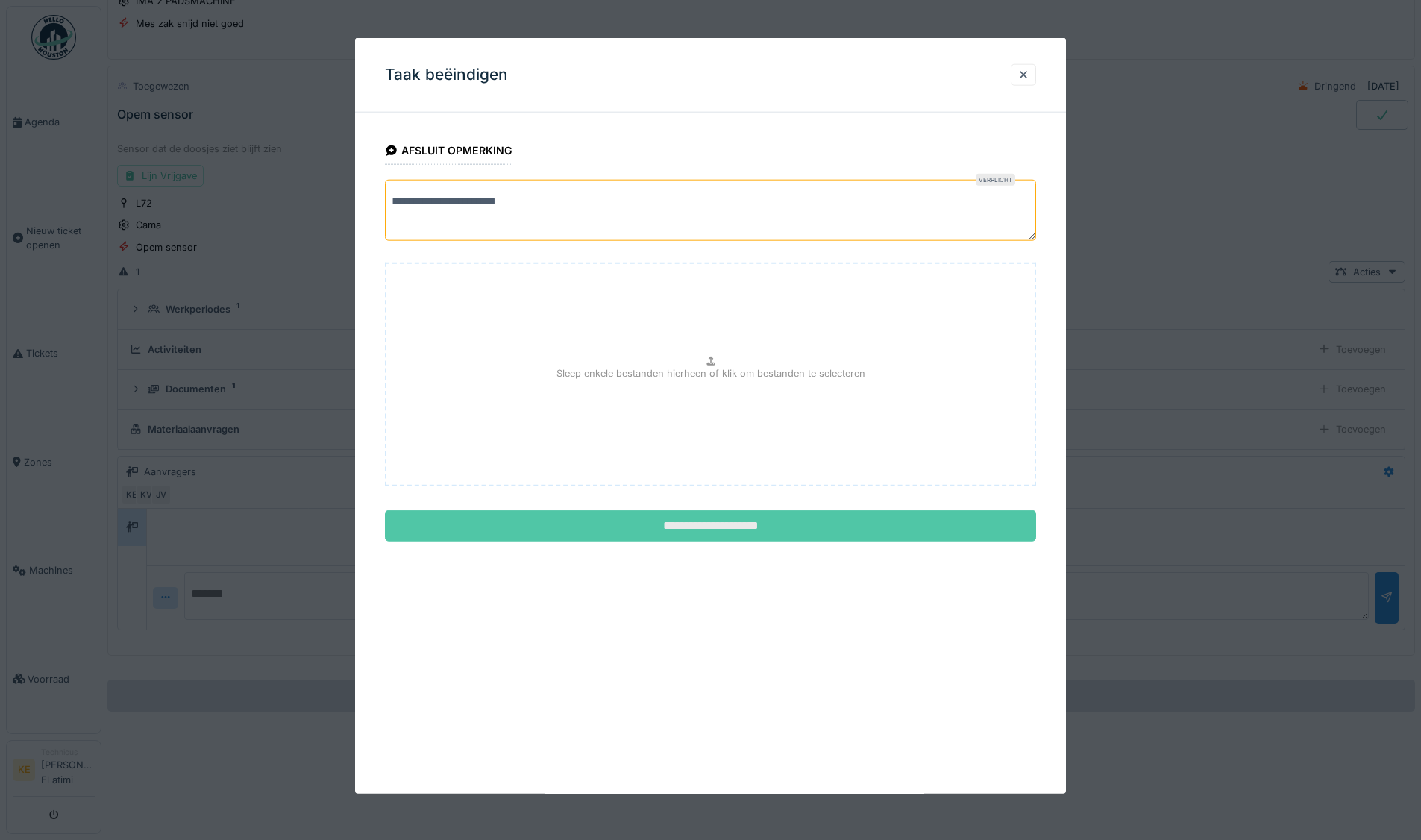
type textarea "**********"
click at [609, 526] on input "**********" at bounding box center [710, 526] width 651 height 32
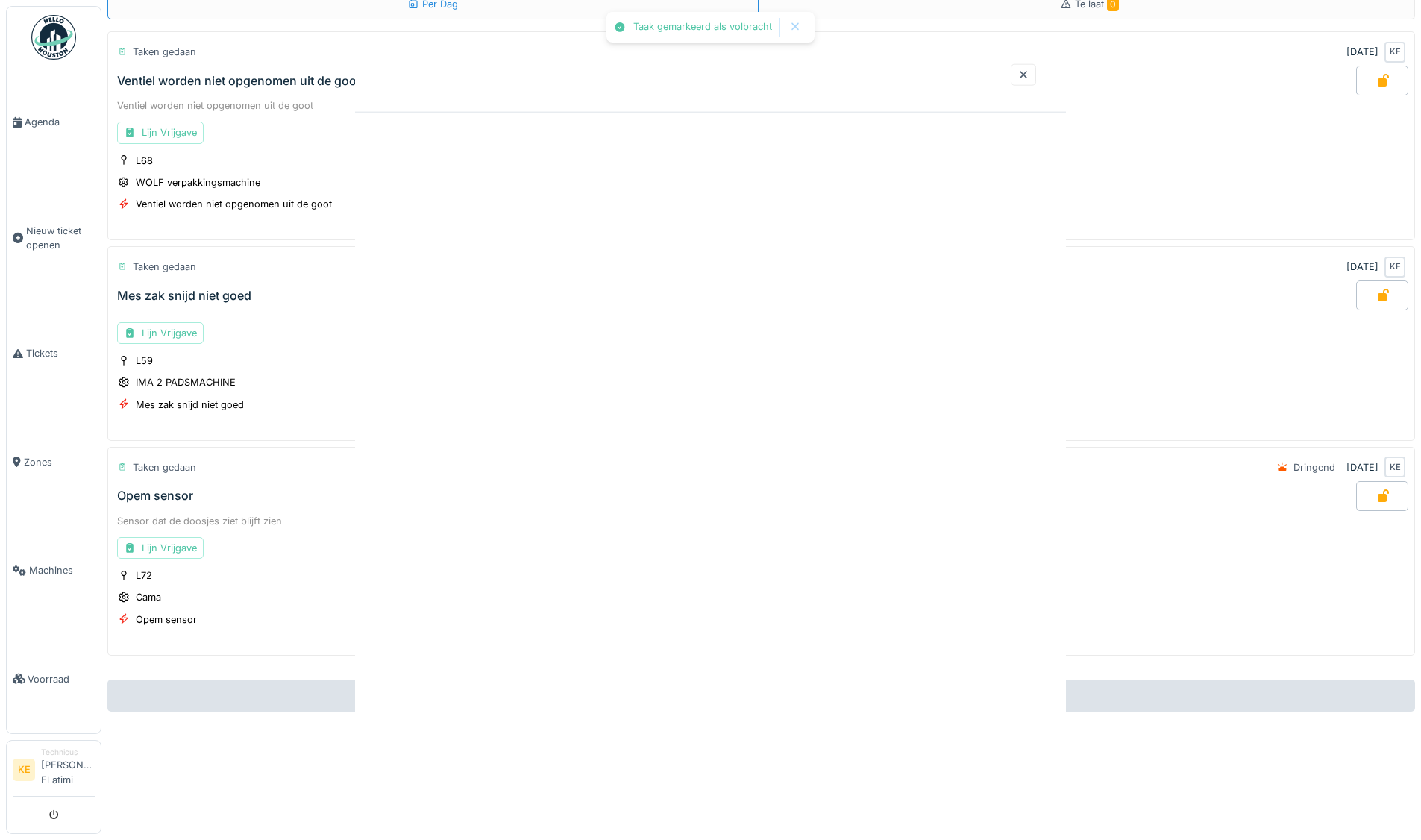
scroll to position [92, 0]
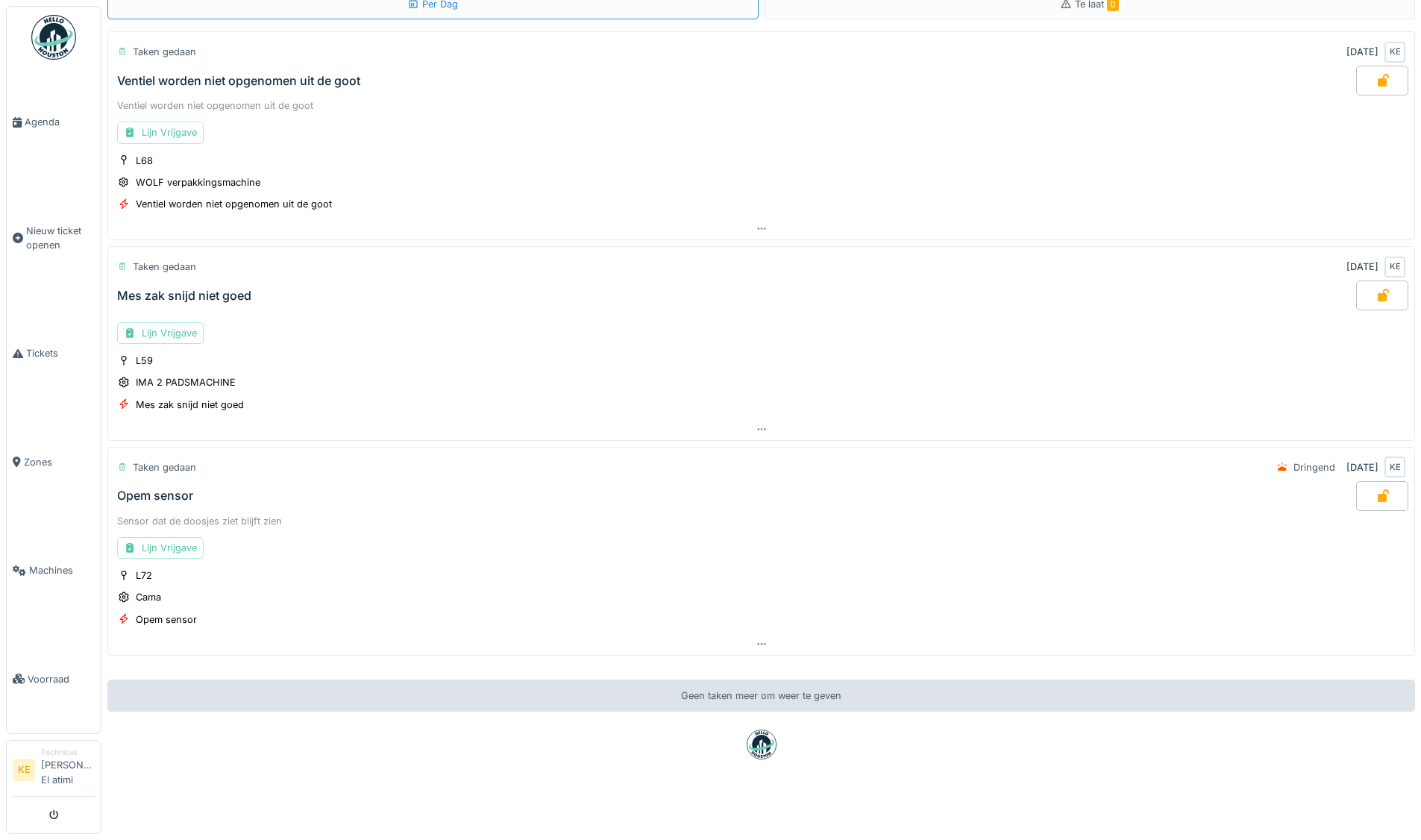
click at [62, 35] on img at bounding box center [53, 37] width 44 height 44
